Goal: Find specific page/section: Find specific page/section

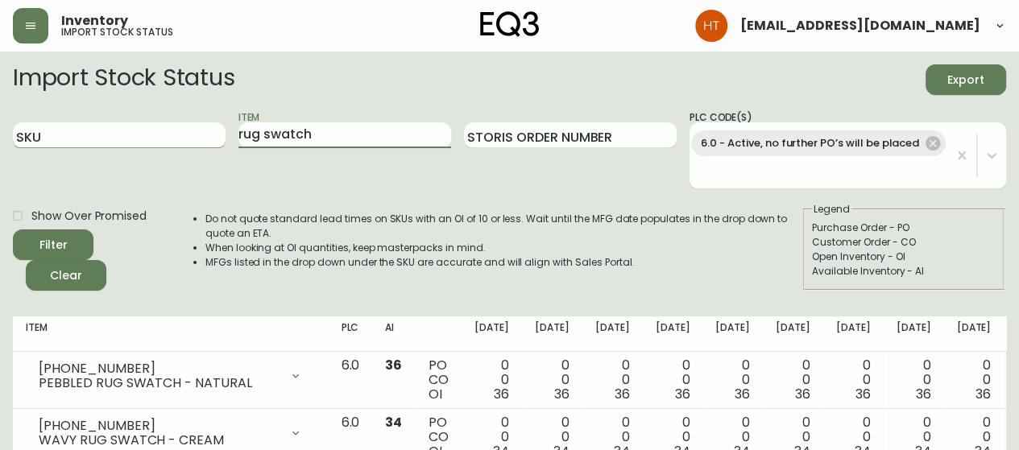
click at [218, 128] on div "SKU Item rug swatch Storis Order Number PLC Code(s) 6.0 - Active, no further PO…" at bounding box center [509, 150] width 993 height 80
click at [13, 230] on button "Filter" at bounding box center [53, 245] width 81 height 31
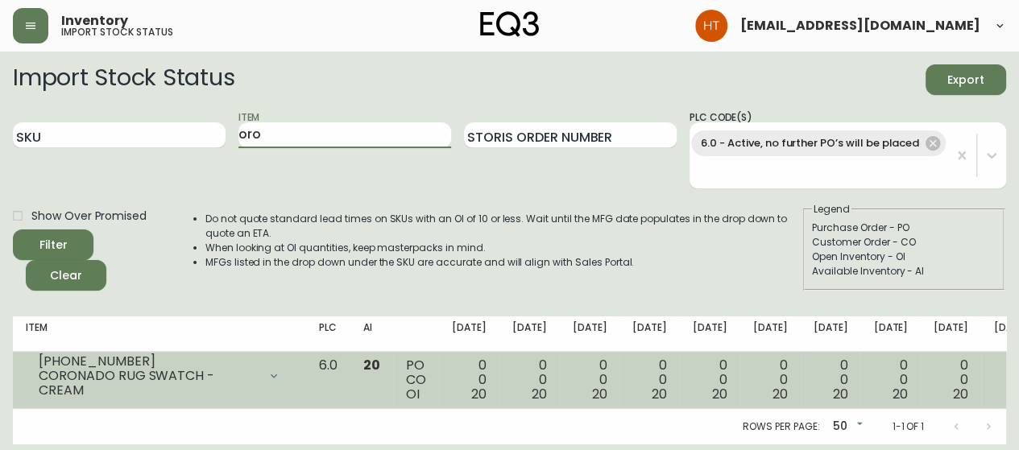
scroll to position [6, 0]
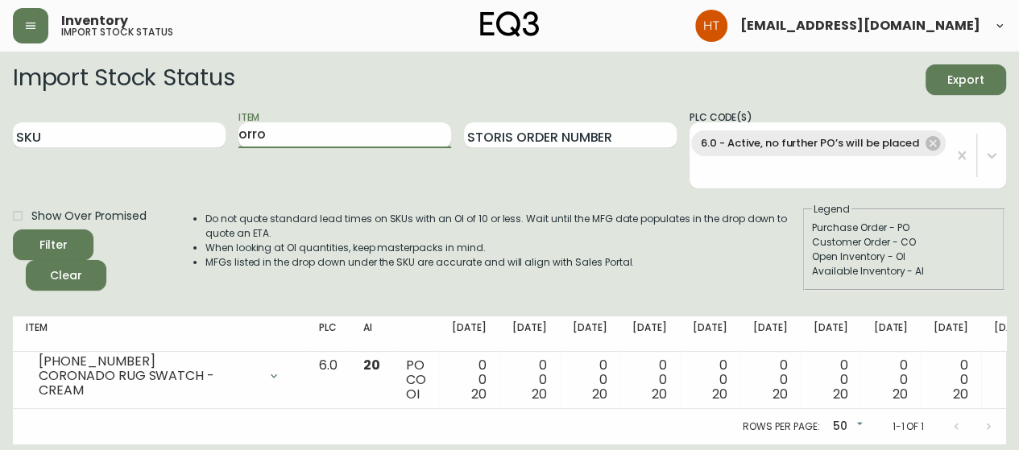
click at [13, 230] on button "Filter" at bounding box center [53, 245] width 81 height 31
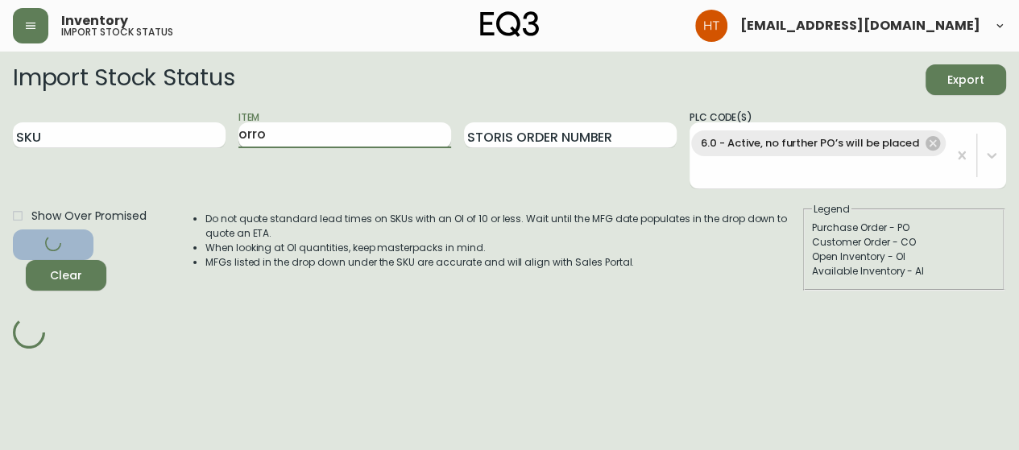
scroll to position [0, 0]
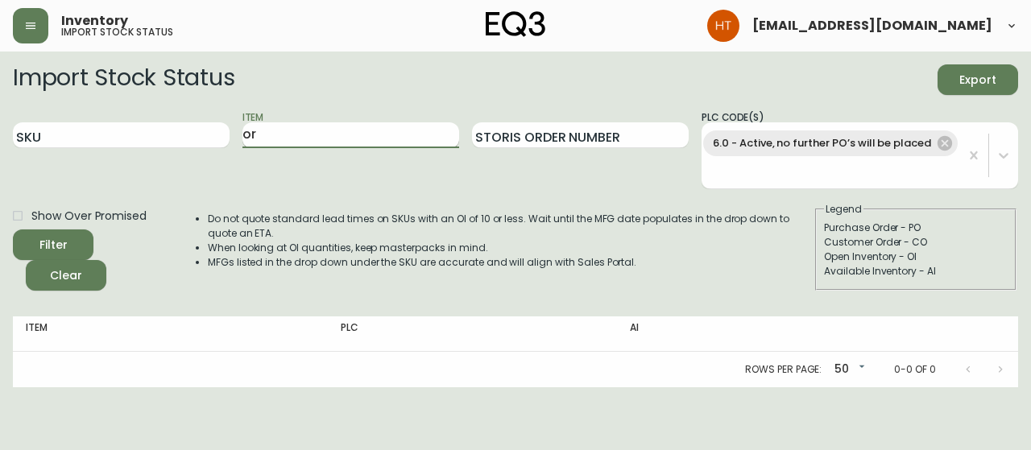
type input "o"
click at [13, 230] on button "Filter" at bounding box center [53, 245] width 81 height 31
click at [945, 146] on icon at bounding box center [945, 143] width 14 height 14
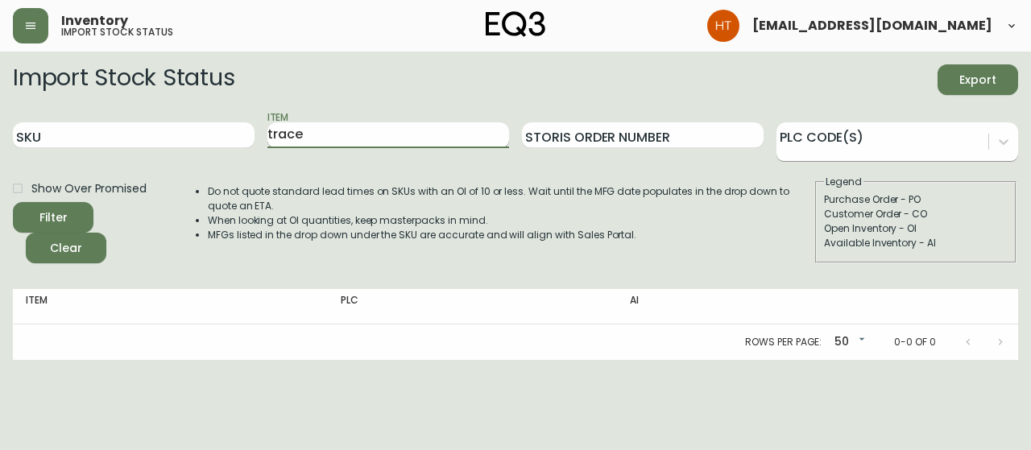
click at [375, 134] on input "trace" at bounding box center [388, 135] width 242 height 26
click at [13, 202] on button "Filter" at bounding box center [53, 217] width 81 height 31
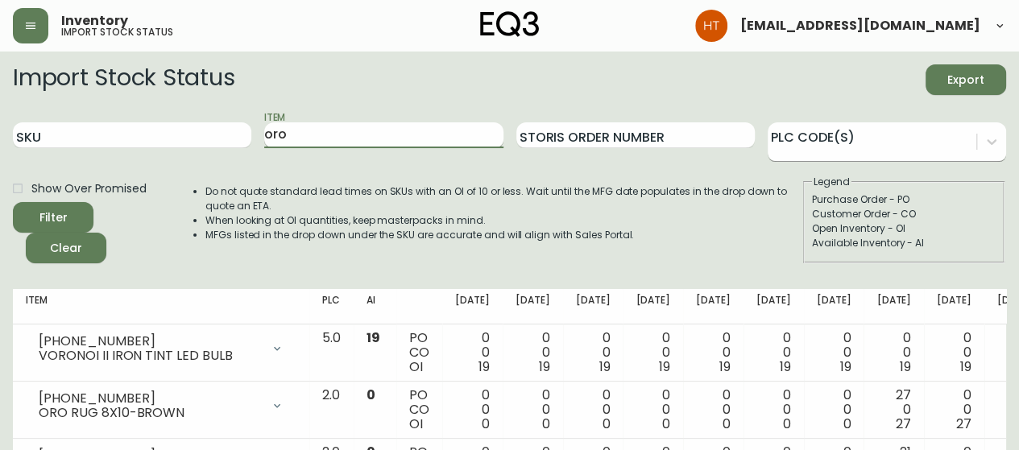
click at [329, 131] on input "oro" at bounding box center [383, 135] width 238 height 26
type input "harvest art"
click at [13, 202] on button "Filter" at bounding box center [53, 217] width 81 height 31
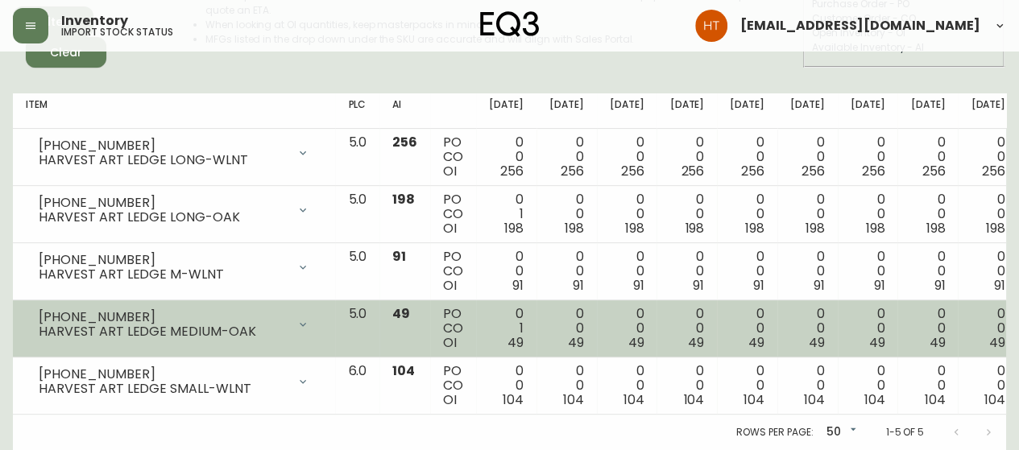
scroll to position [206, 0]
